Goal: Information Seeking & Learning: Learn about a topic

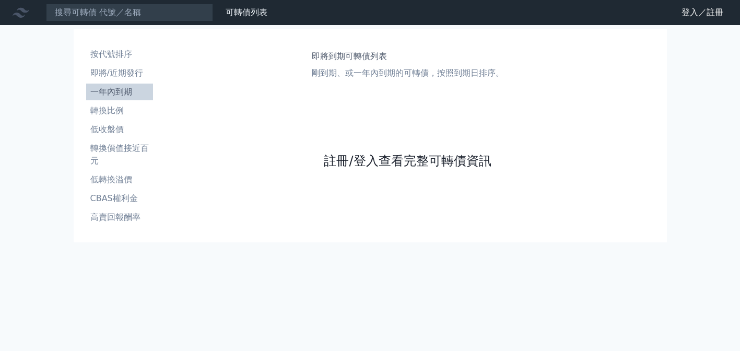
click at [325, 158] on link "註冊/登入查看完整可轉債資訊" at bounding box center [407, 160] width 167 height 17
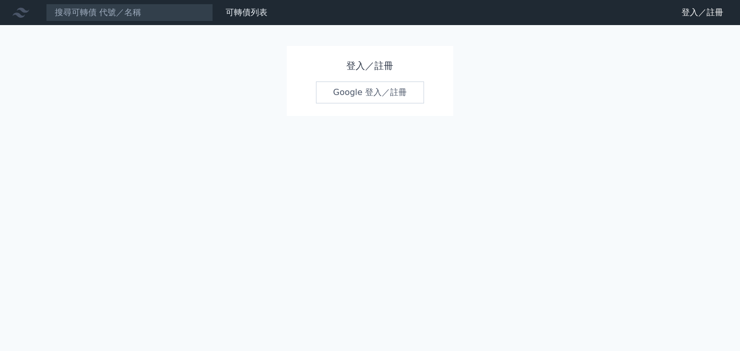
click at [346, 97] on link "Google 登入／註冊" at bounding box center [370, 92] width 109 height 22
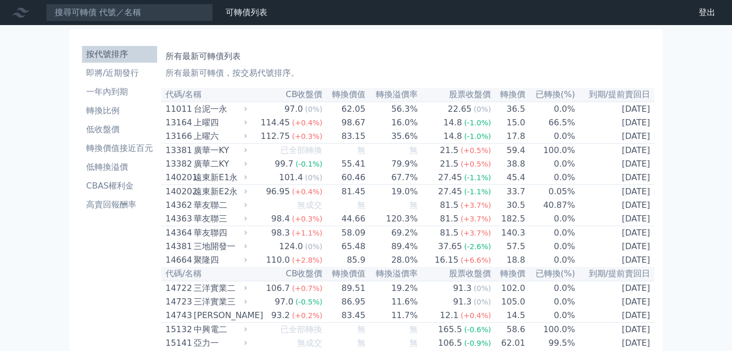
click at [126, 74] on li "即將/近期發行" at bounding box center [119, 73] width 75 height 13
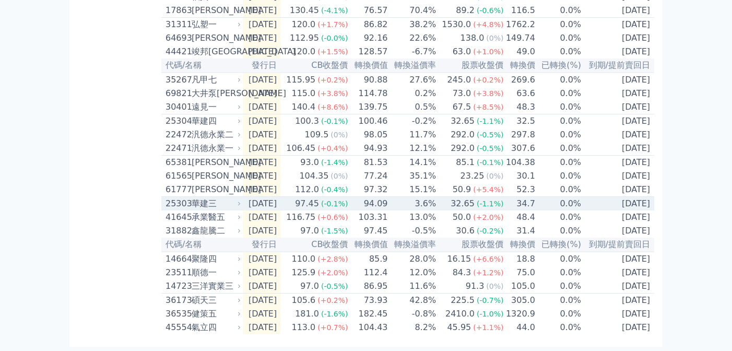
scroll to position [435, 0]
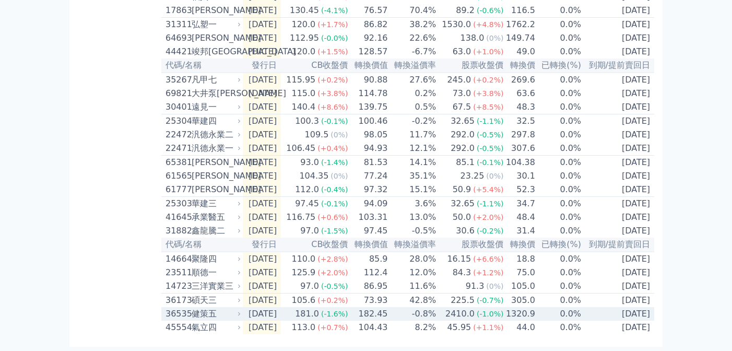
click at [233, 308] on div "健策五" at bounding box center [215, 313] width 47 height 13
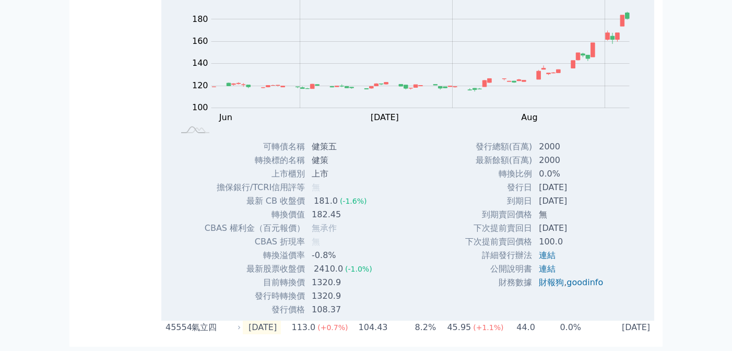
scroll to position [745, 0]
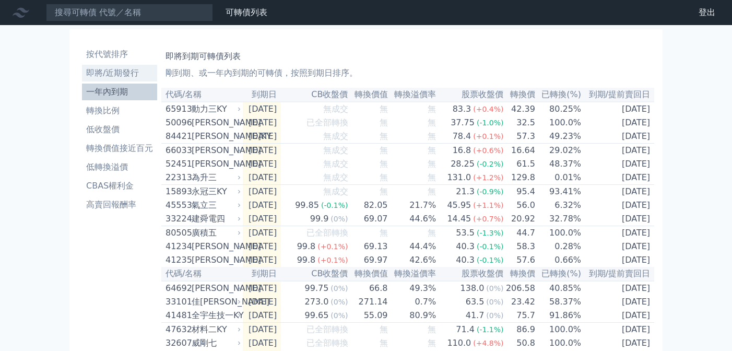
click at [130, 70] on li "即將/近期發行" at bounding box center [119, 73] width 75 height 13
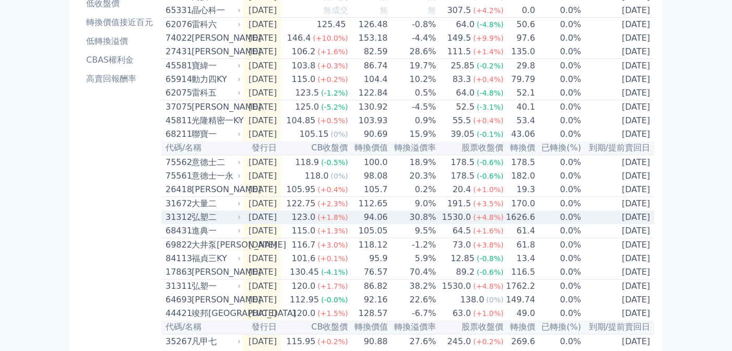
scroll to position [134, 0]
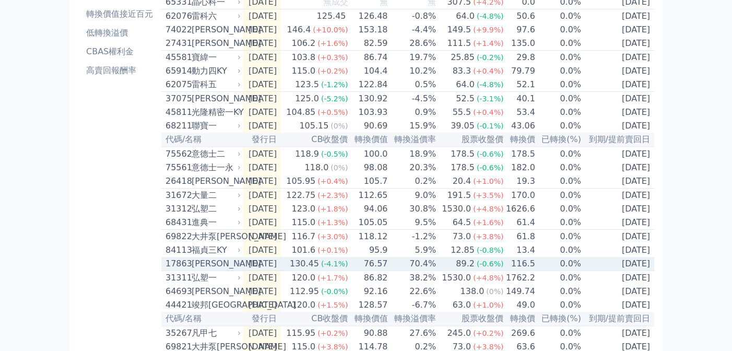
click at [224, 270] on div "[PERSON_NAME]" at bounding box center [215, 263] width 47 height 13
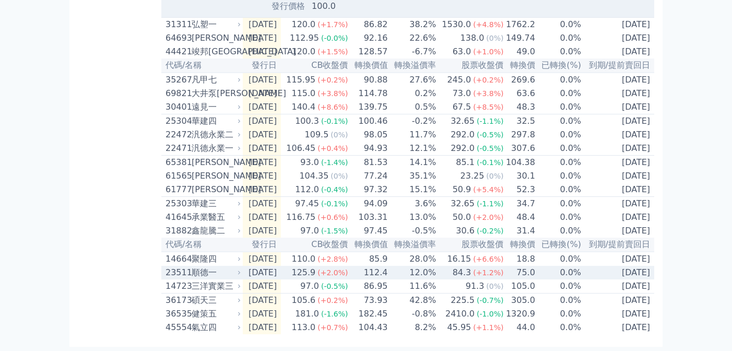
scroll to position [775, 0]
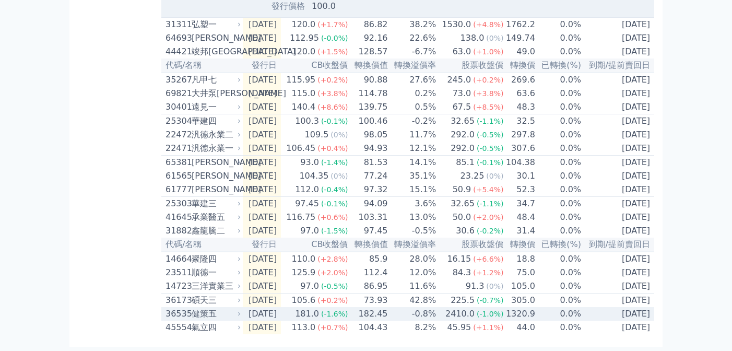
click at [214, 313] on div "健策五" at bounding box center [215, 313] width 47 height 13
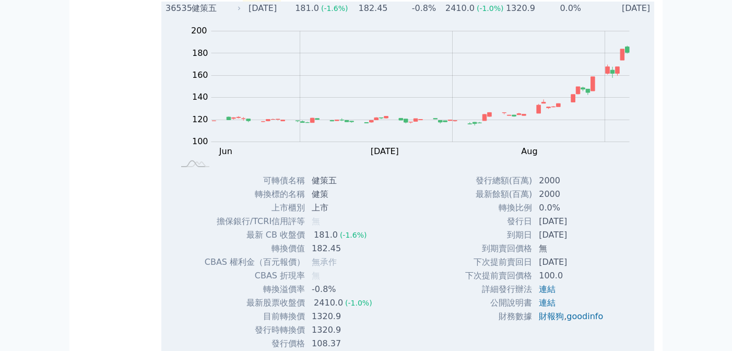
scroll to position [1077, 0]
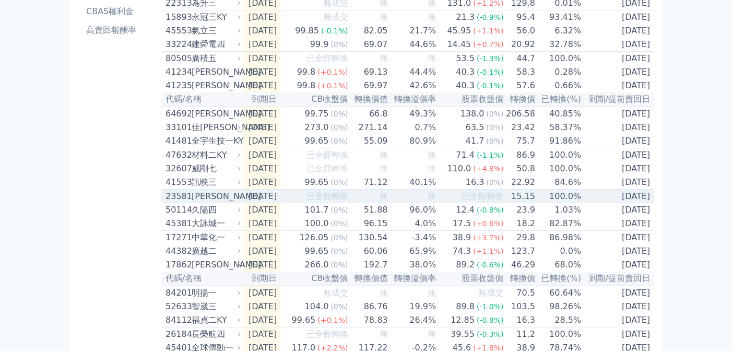
scroll to position [167, 0]
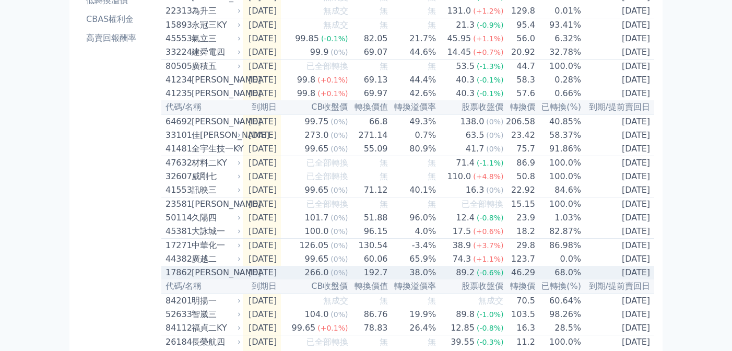
click at [331, 279] on div "266.0" at bounding box center [317, 272] width 28 height 13
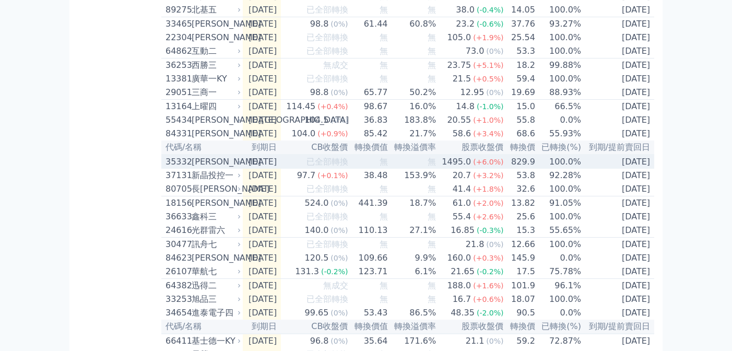
scroll to position [1187, 0]
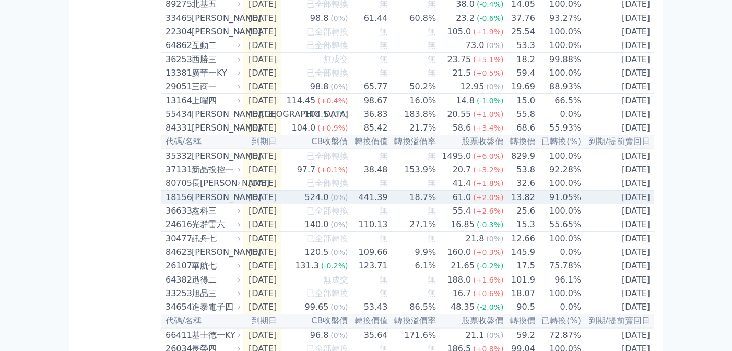
click at [240, 200] on icon at bounding box center [239, 197] width 6 height 6
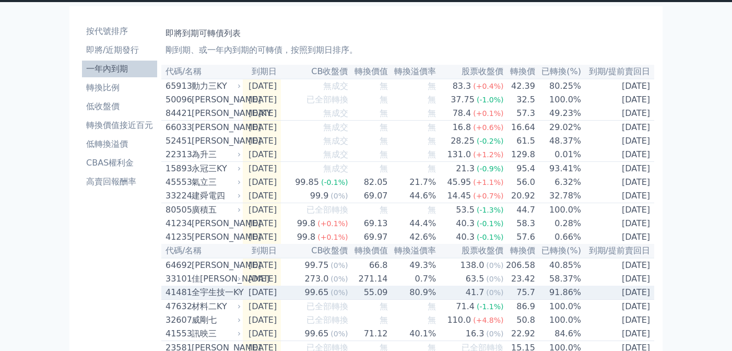
scroll to position [0, 0]
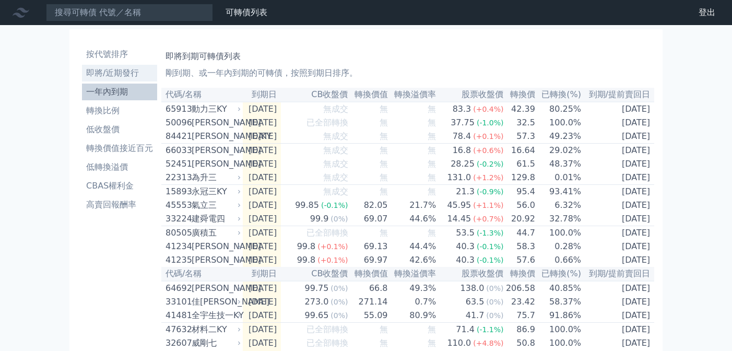
click at [117, 77] on li "即將/近期發行" at bounding box center [119, 73] width 75 height 13
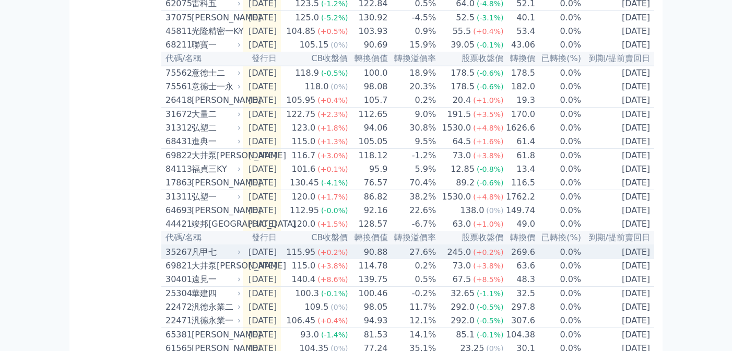
scroll to position [263, 0]
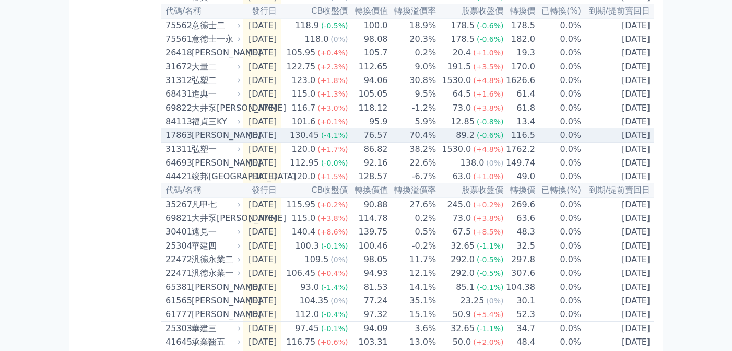
click at [206, 141] on div "[PERSON_NAME]" at bounding box center [215, 135] width 47 height 13
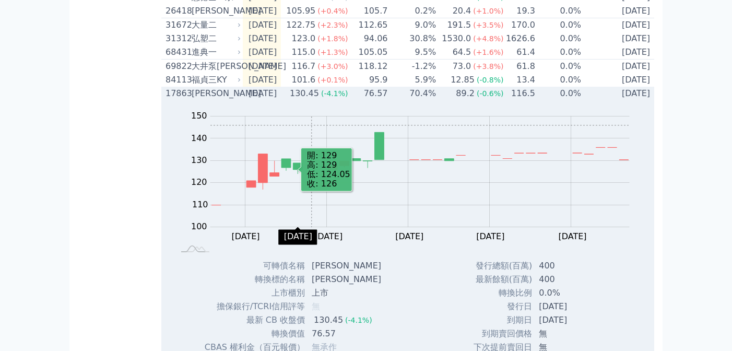
scroll to position [335, 0]
